Goal: Task Accomplishment & Management: Complete application form

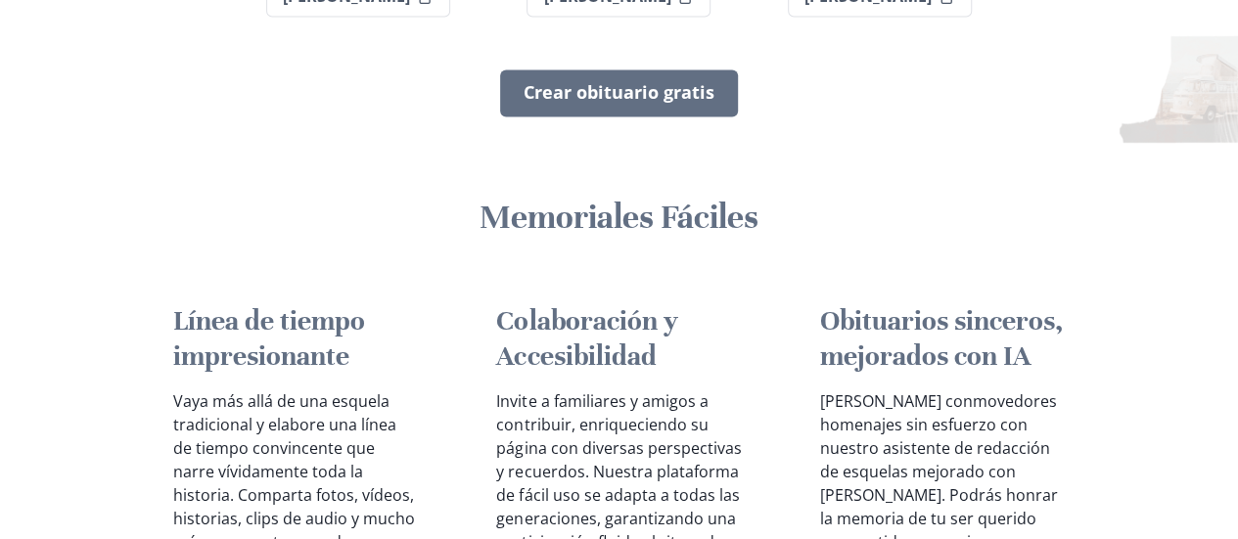
scroll to position [1566, 0]
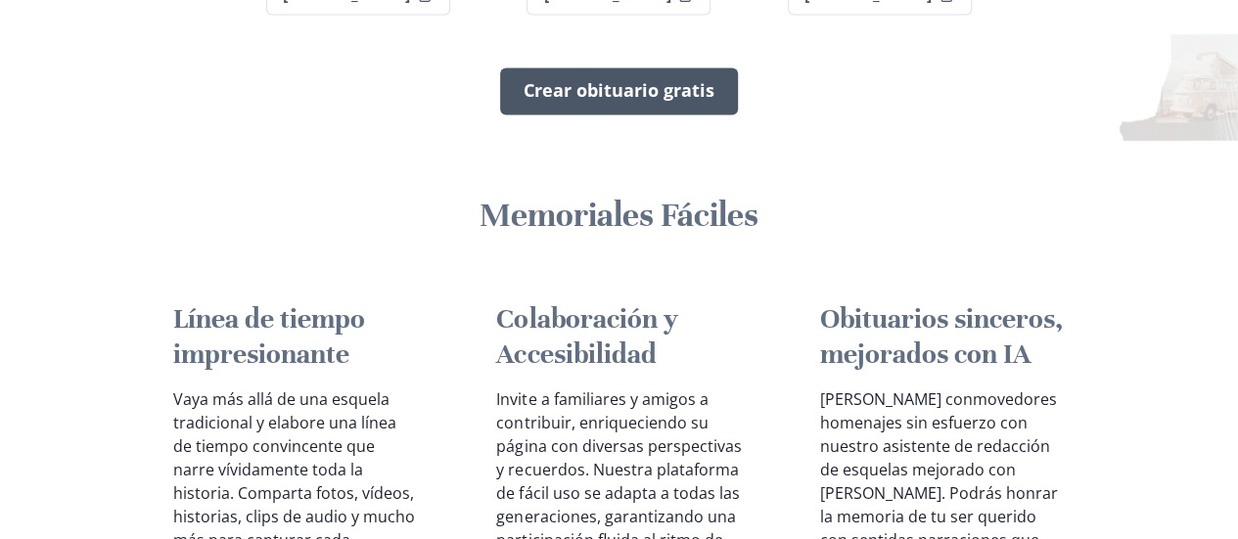
click at [635, 115] on link "Crear obituario gratis" at bounding box center [619, 91] width 238 height 47
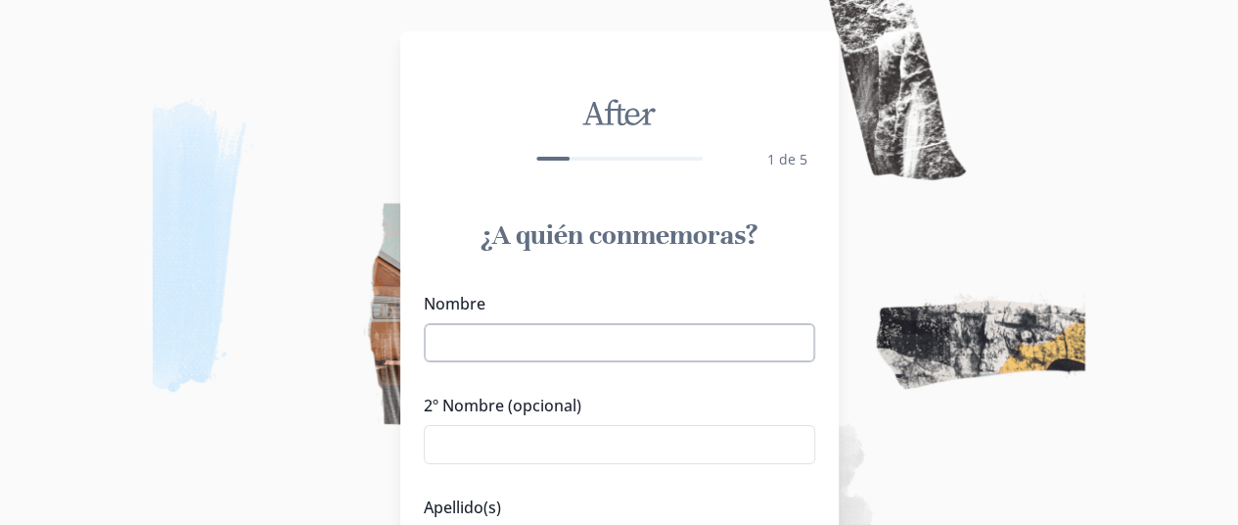
click at [716, 346] on input "Nombre" at bounding box center [619, 342] width 391 height 39
type input "Liam"
click at [920, 421] on img at bounding box center [619, 262] width 1238 height 525
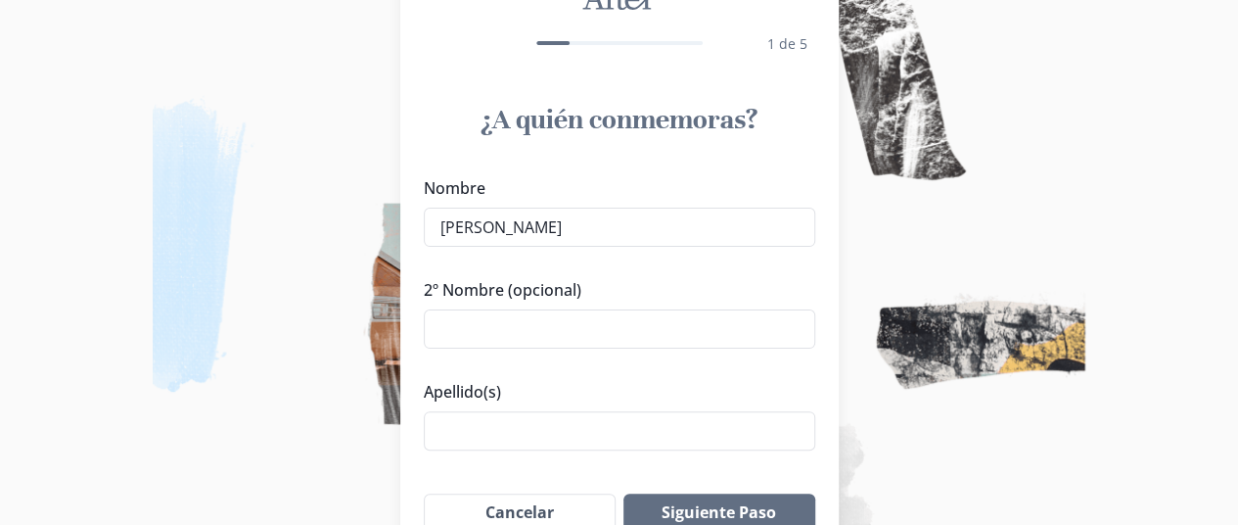
scroll to position [117, 0]
click at [709, 421] on input "Apellido(s)" at bounding box center [619, 428] width 391 height 39
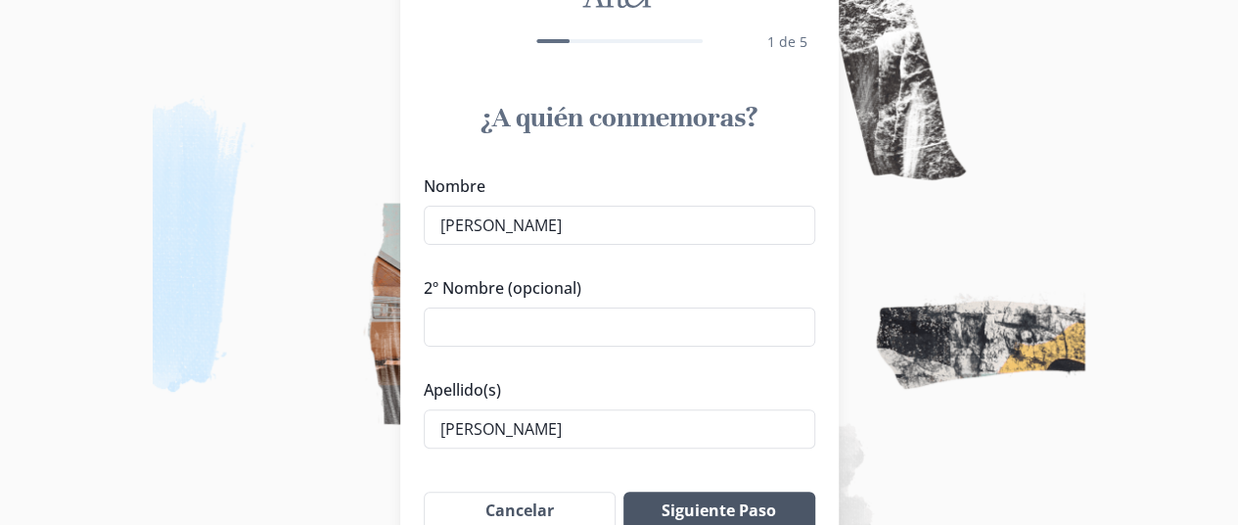
type input "Cabrera Juárez"
click at [728, 495] on button "Siguiente Paso" at bounding box center [718, 510] width 191 height 39
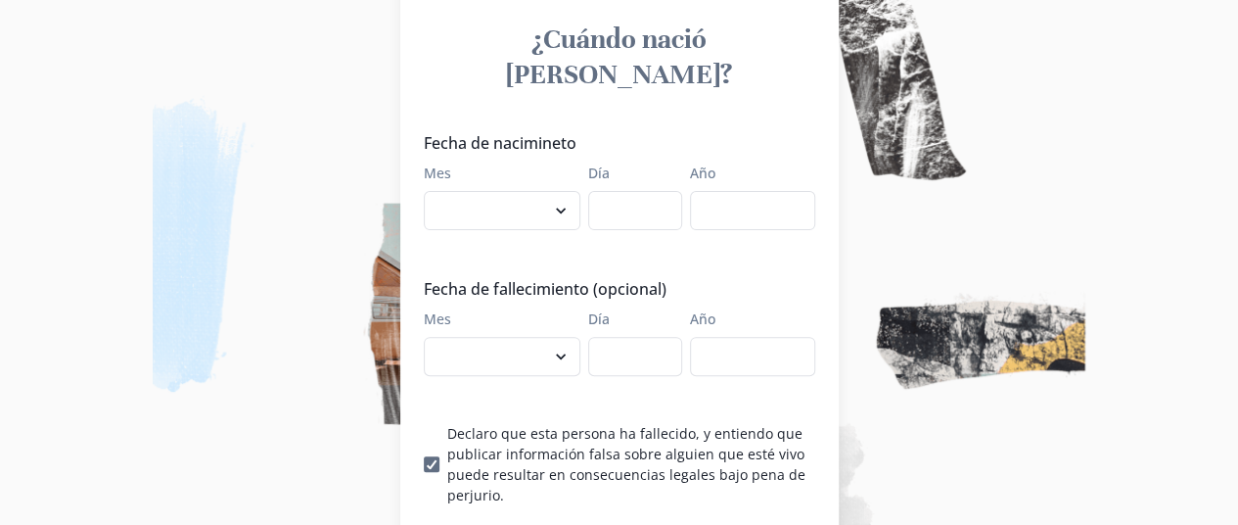
scroll to position [235, 0]
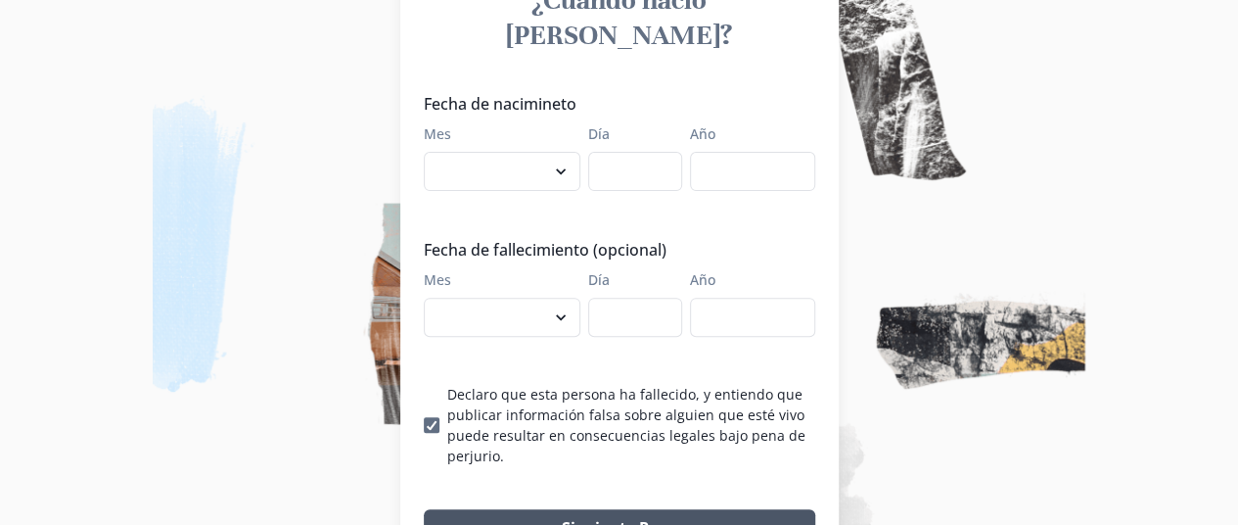
click at [616, 509] on button "Siguiente Paso" at bounding box center [619, 528] width 391 height 39
click at [1157, 73] on img at bounding box center [619, 262] width 1238 height 525
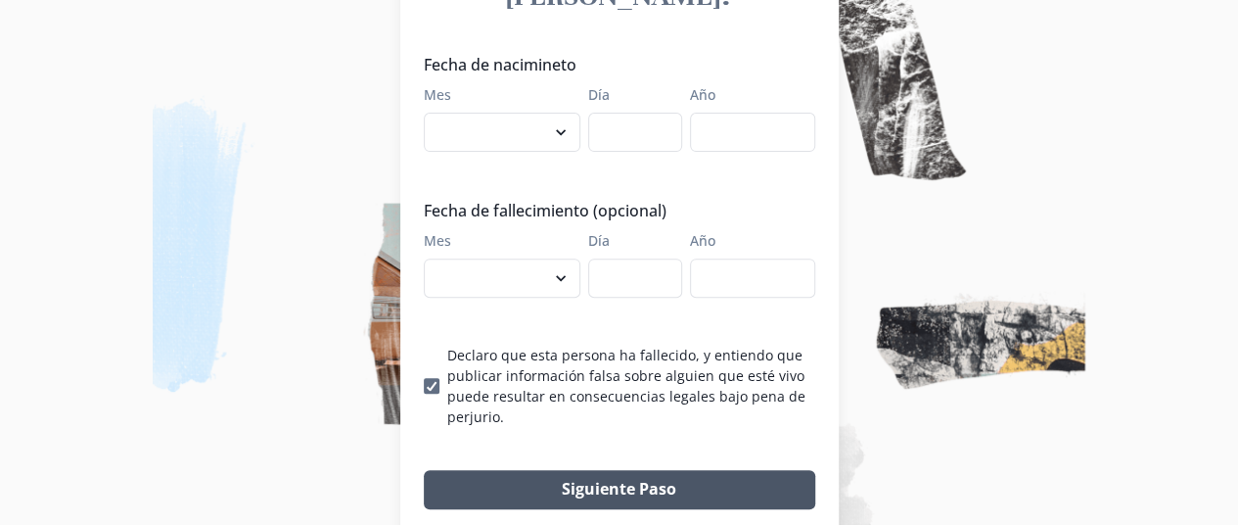
click at [509, 470] on button "Siguiente Paso" at bounding box center [619, 489] width 391 height 39
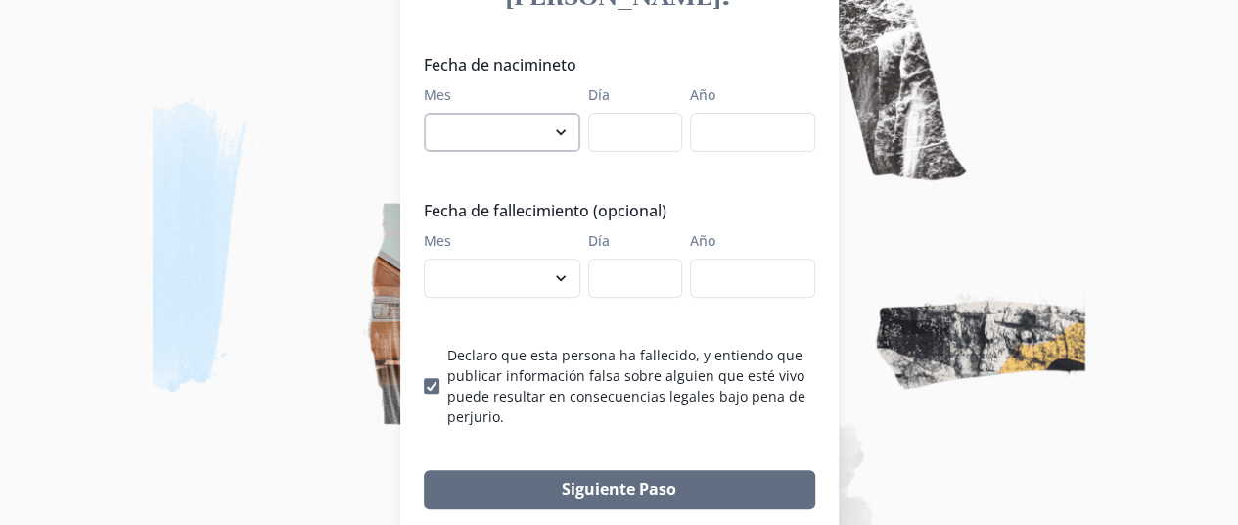
click at [562, 113] on select "enero febrero marzo abril mayo junio julio agosto septiembre octubre noviembre …" at bounding box center [502, 132] width 157 height 39
select select "1"
click at [431, 113] on select "enero febrero marzo abril mayo junio julio agosto septiembre octubre noviembre …" at bounding box center [502, 132] width 157 height 39
click at [638, 113] on input "Día" at bounding box center [635, 132] width 94 height 39
type input "1"
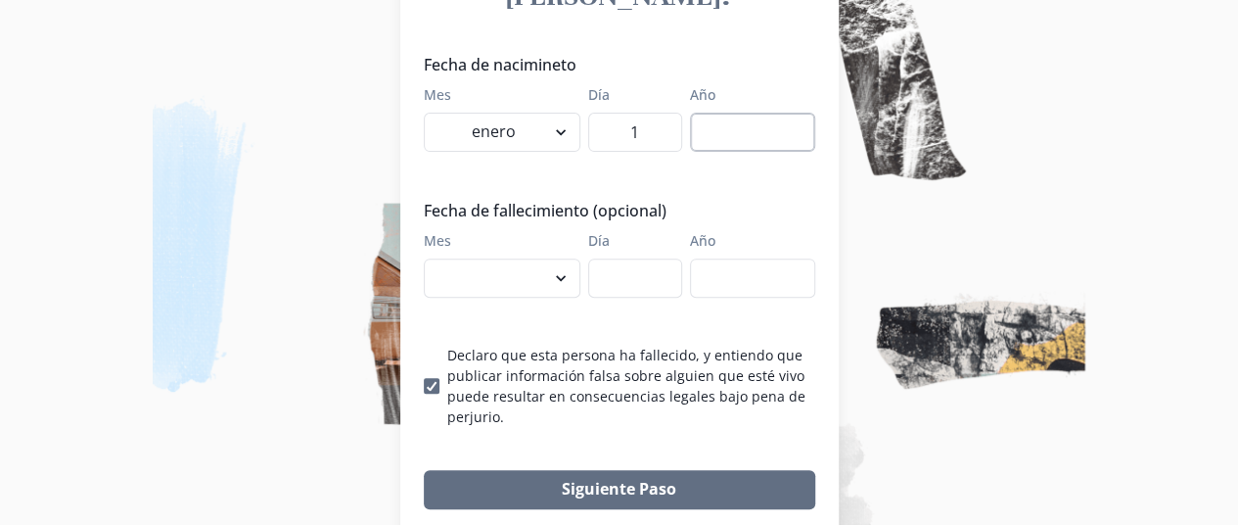
click at [758, 113] on input "Año" at bounding box center [752, 132] width 125 height 39
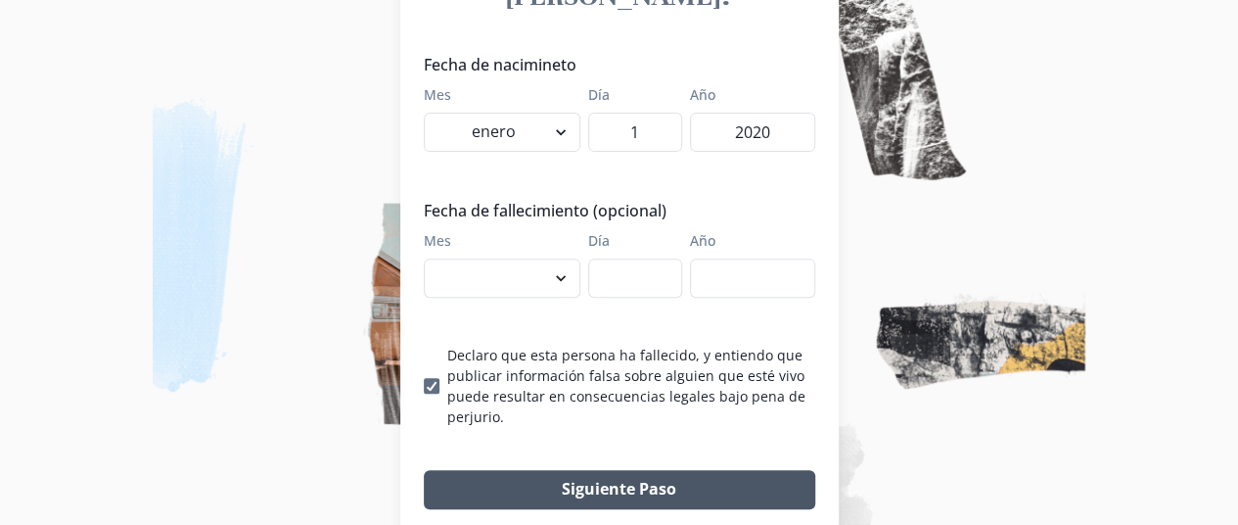
type input "2020"
click at [602, 470] on button "Siguiente Paso" at bounding box center [619, 489] width 391 height 39
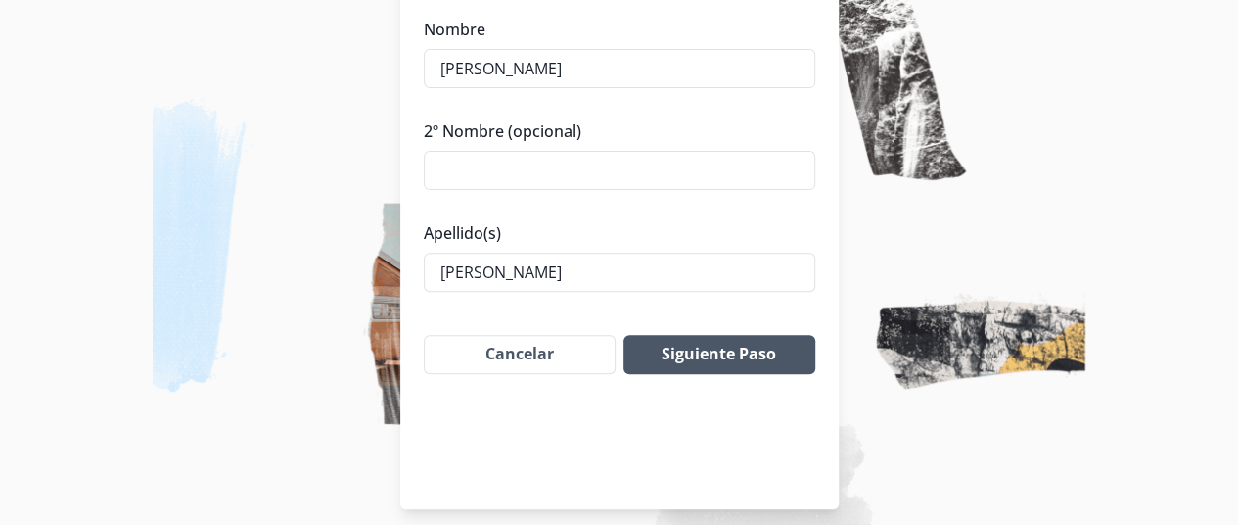
click at [757, 344] on button "Siguiente Paso" at bounding box center [718, 354] width 191 height 39
select select "1"
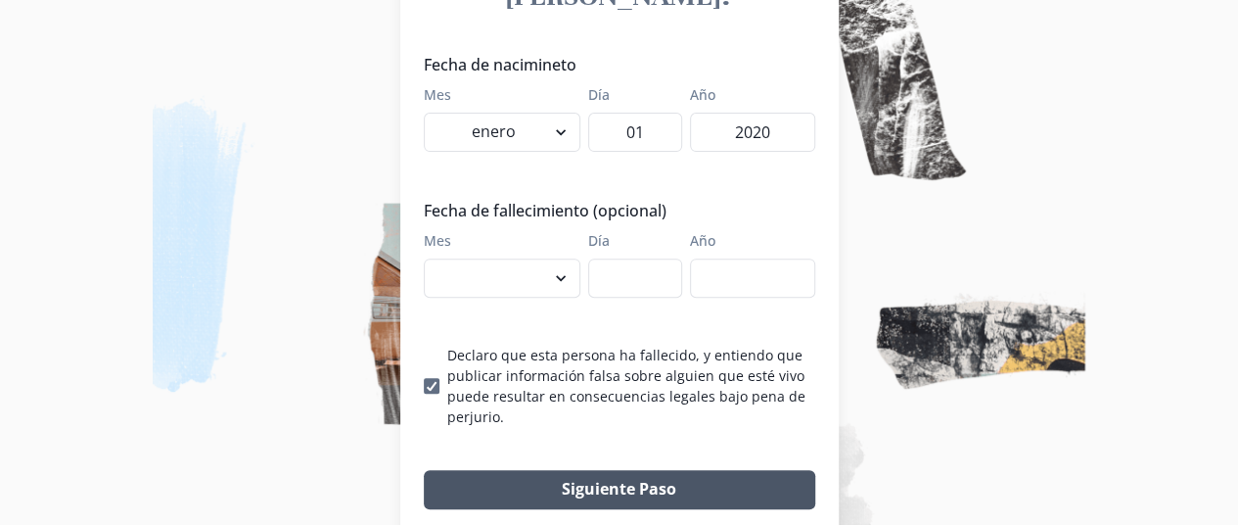
click at [666, 470] on button "Siguiente Paso" at bounding box center [619, 489] width 391 height 39
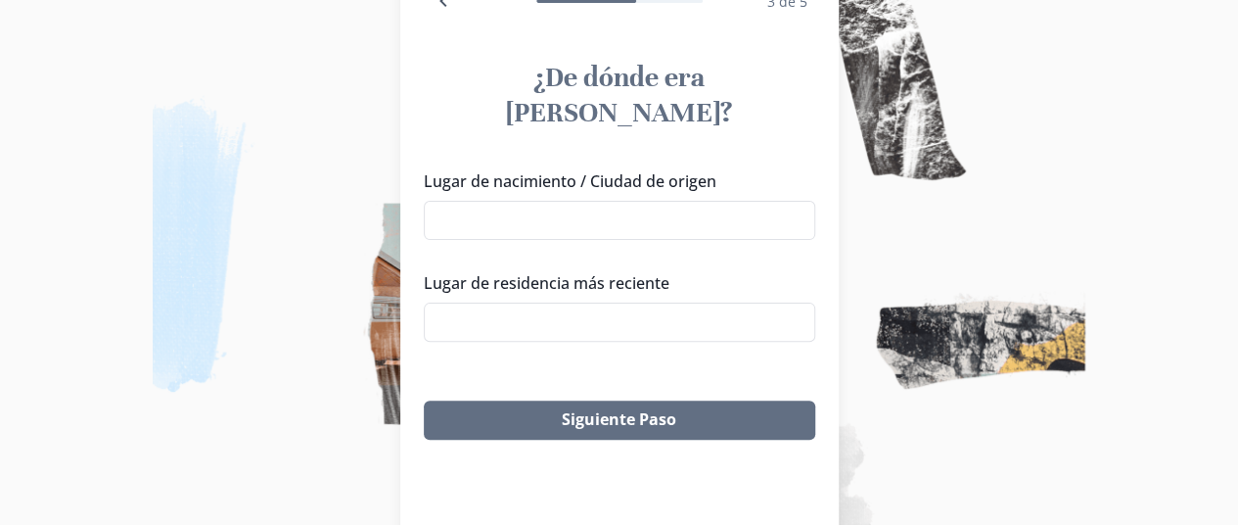
scroll to position [157, 0]
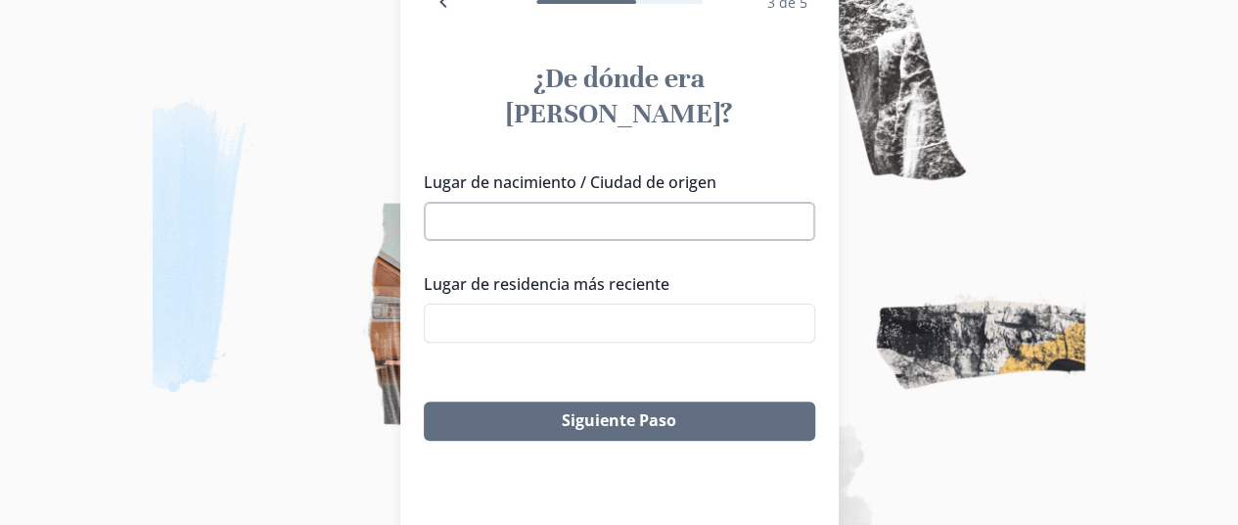
click at [601, 202] on input "Lugar de nacimiento / Ciudad de origen" at bounding box center [619, 221] width 391 height 39
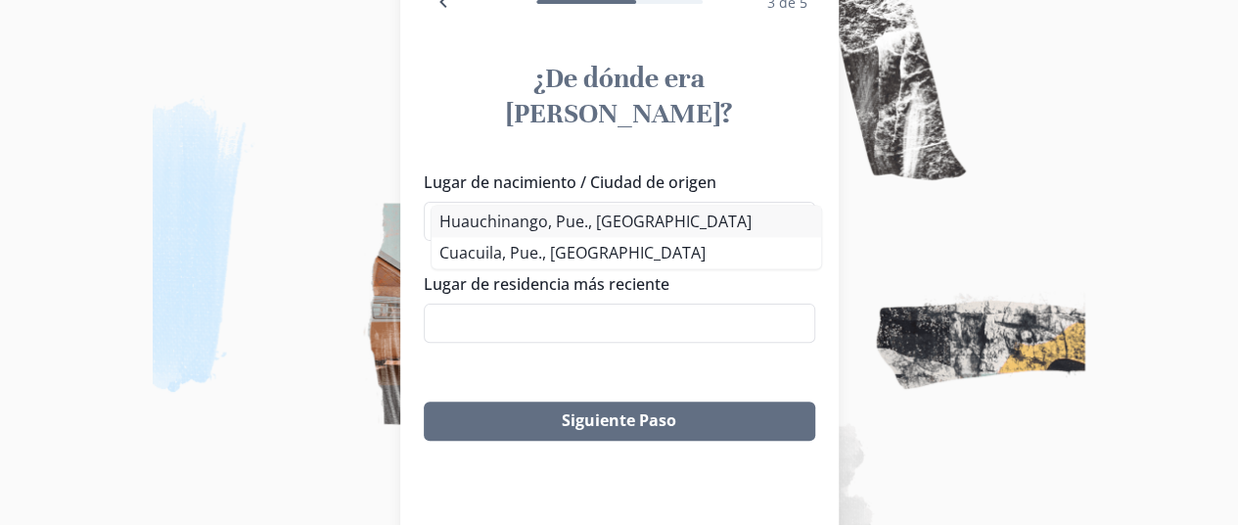
type input "Huauchinango"
click at [590, 216] on div "Lugar de nacimiento / Ciudad de origen Huauchinango Huauchinango, Pue., México …" at bounding box center [619, 264] width 391 height 188
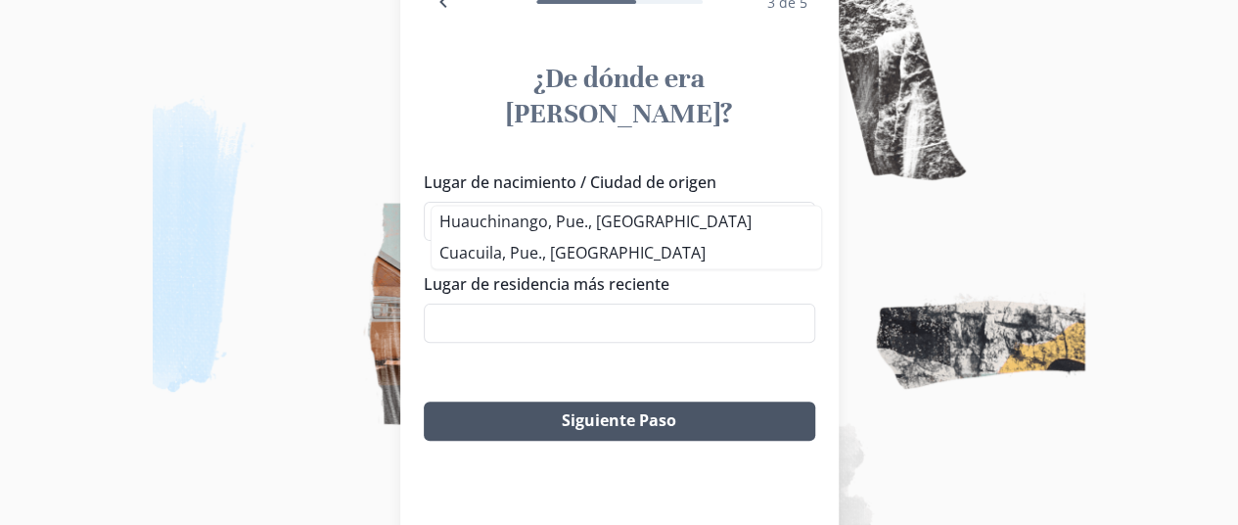
click at [570, 401] on button "Siguiente Paso" at bounding box center [619, 420] width 391 height 39
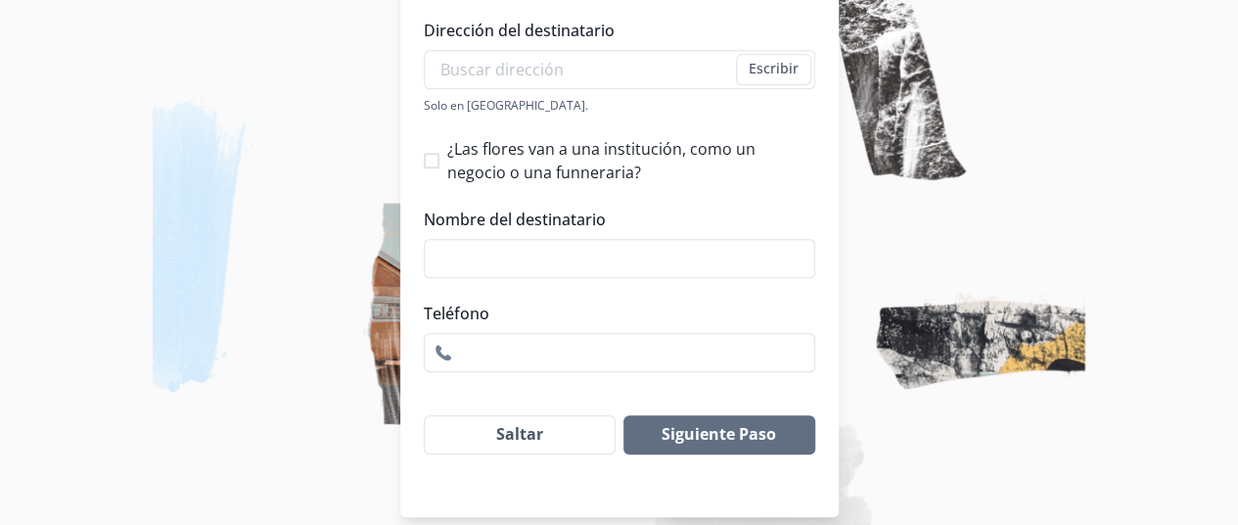
scroll to position [421, 0]
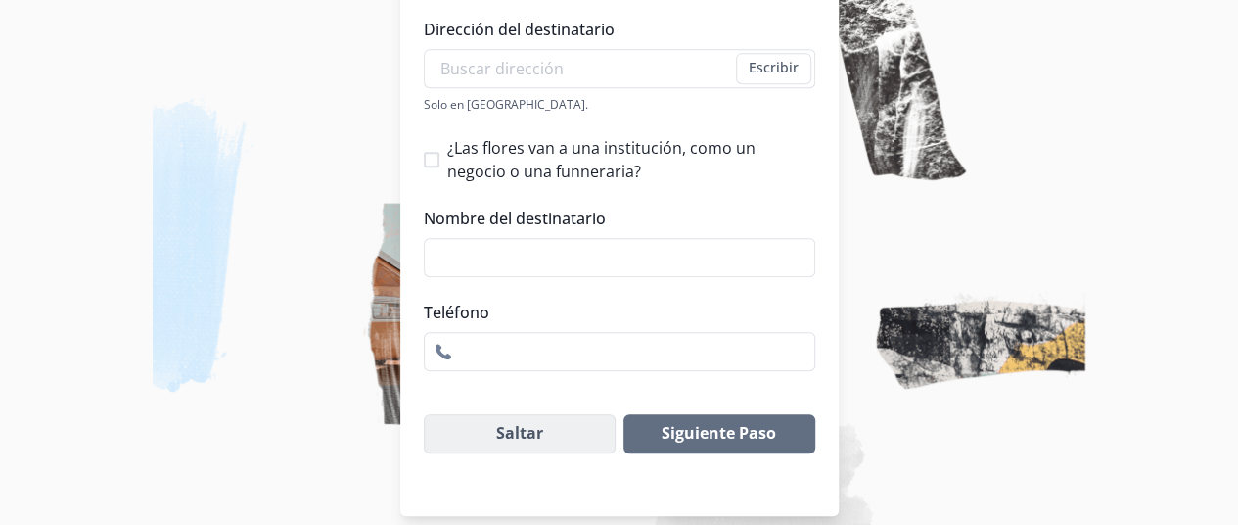
click at [617, 414] on button "Saltar" at bounding box center [520, 433] width 193 height 39
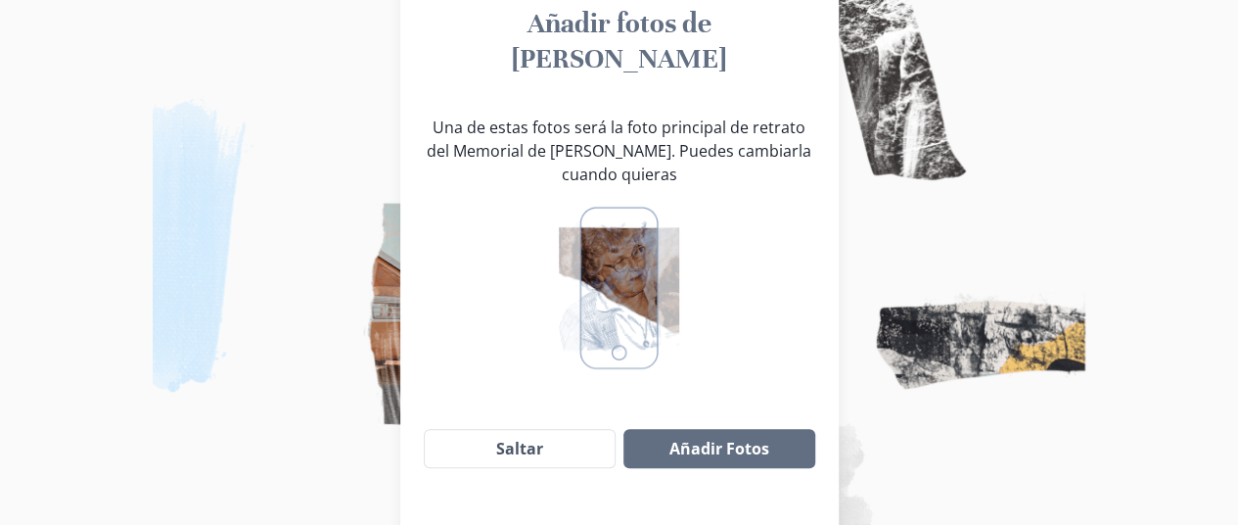
scroll to position [251, 0]
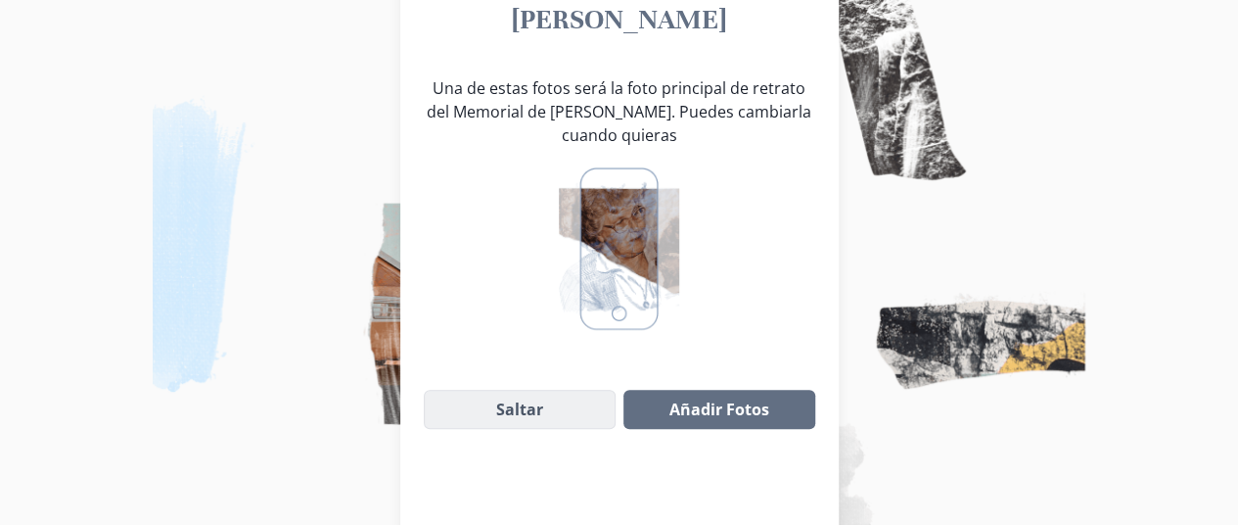
click at [613, 390] on button "Saltar" at bounding box center [520, 409] width 193 height 39
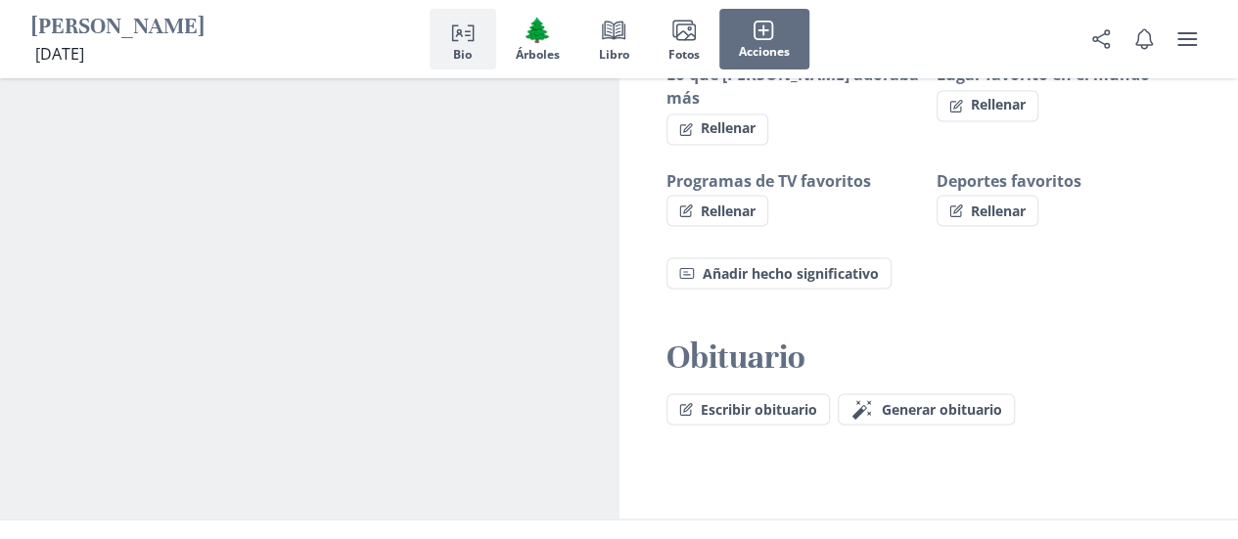
scroll to position [1683, 0]
